Goal: Task Accomplishment & Management: Manage account settings

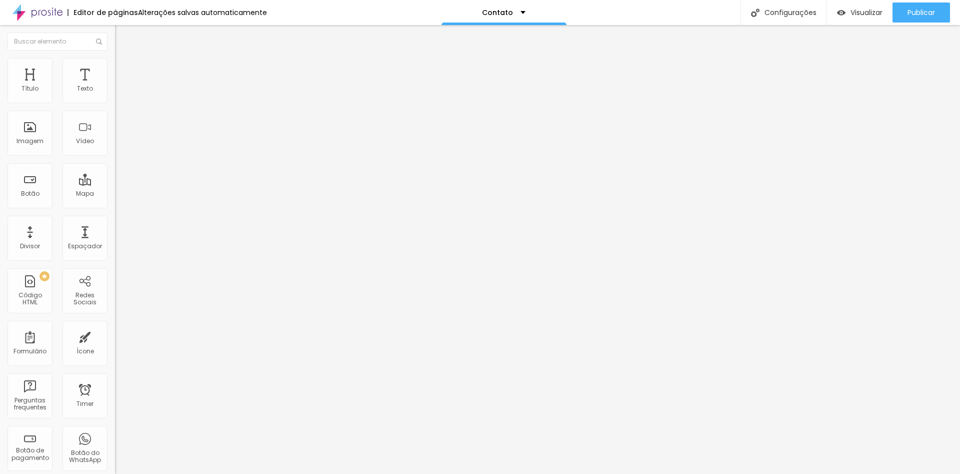
click at [115, 94] on div "Formulário Contato" at bounding box center [172, 93] width 115 height 30
click at [115, 101] on img at bounding box center [118, 104] width 6 height 6
